Goal: Information Seeking & Learning: Learn about a topic

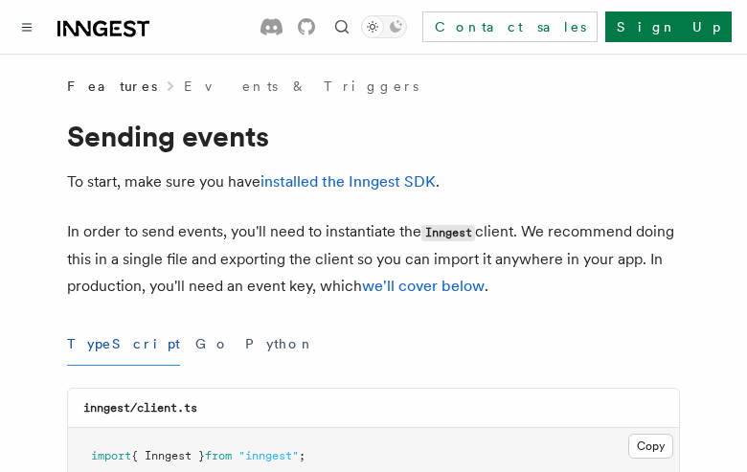
click at [100, 344] on button "TypeScript" at bounding box center [123, 344] width 113 height 43
click at [195, 344] on button "Go" at bounding box center [212, 344] width 34 height 43
